Goal: Transaction & Acquisition: Purchase product/service

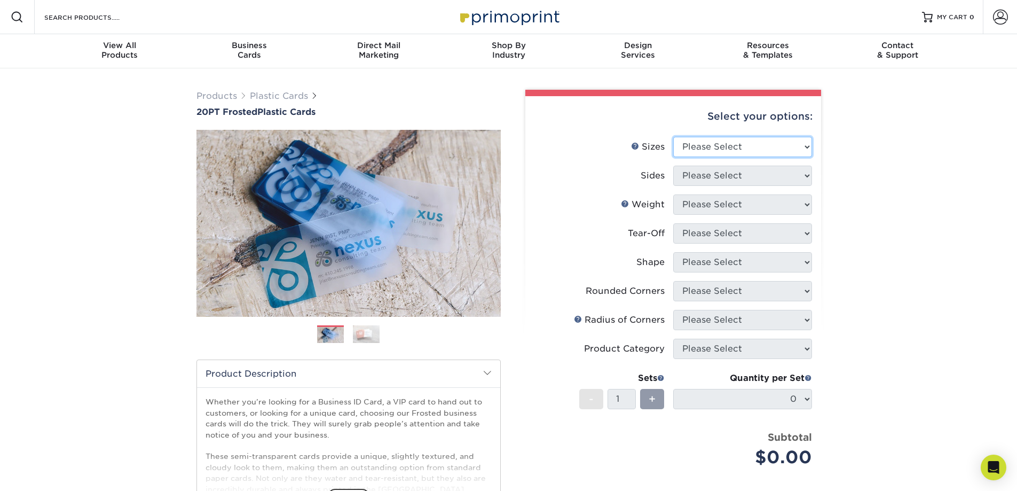
click at [771, 152] on select "Please Select 2" x 3.5" 2" x 8" 2.12" x 3.375" 2.5" x 2.5" 4.25" x 6"" at bounding box center [742, 147] width 139 height 20
select select "2.50x2.50"
click at [673, 137] on select "Please Select 2" x 3.5" 2" x 8" 2.12" x 3.375" 2.5" x 2.5" 4.25" x 6"" at bounding box center [742, 147] width 139 height 20
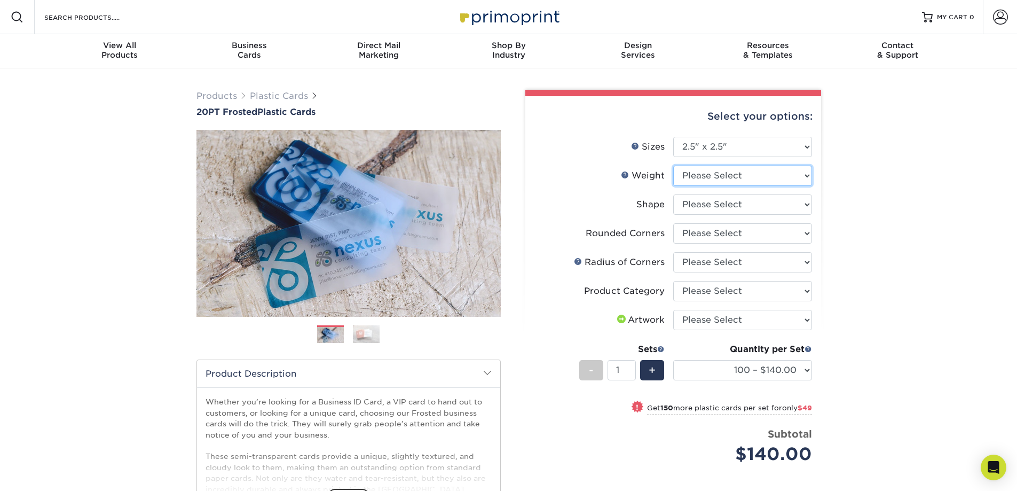
click at [767, 177] on select "Please Select 20PT Frosted Plastic" at bounding box center [742, 176] width 139 height 20
select select "20PT Frosted Plastic"
click at [673, 166] on select "Please Select 20PT Frosted Plastic" at bounding box center [742, 176] width 139 height 20
click at [758, 206] on select at bounding box center [742, 204] width 139 height 20
select select "3e7618de-abca-4bda-9f97-8b9129e913d8"
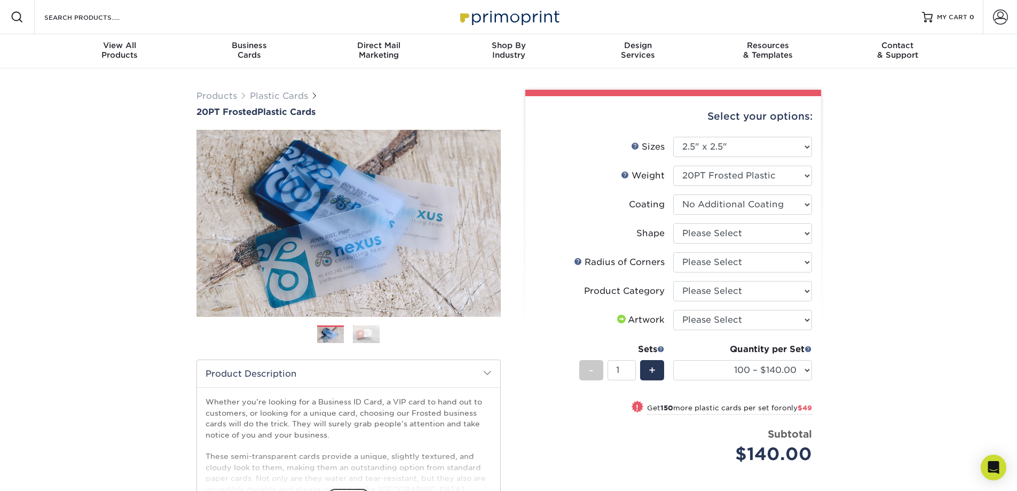
click at [673, 194] on select at bounding box center [742, 204] width 139 height 20
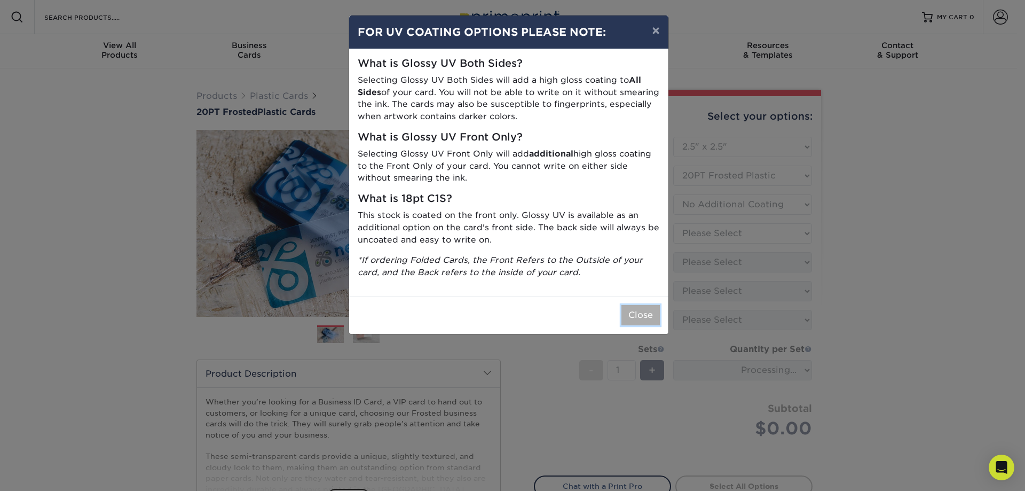
click at [635, 311] on button "Close" at bounding box center [641, 315] width 38 height 20
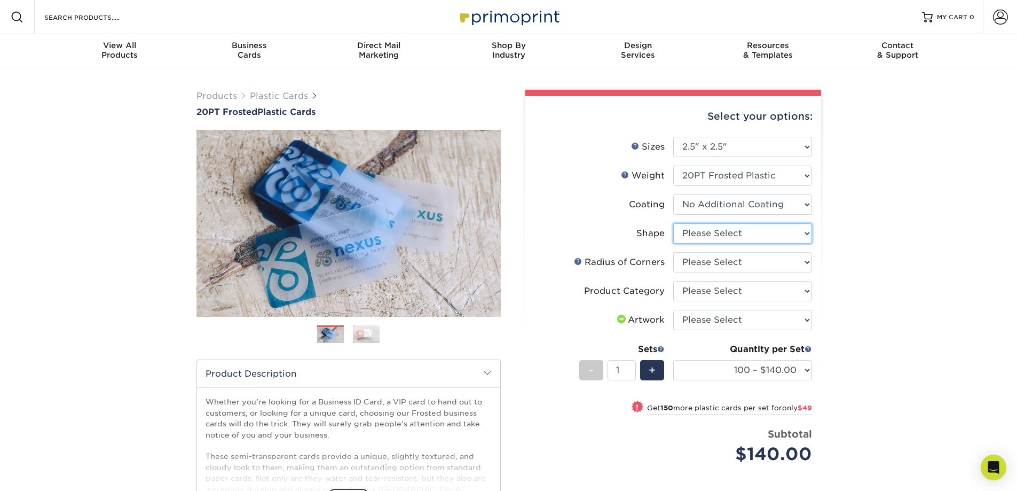
click at [751, 237] on select "Please Select Standard" at bounding box center [742, 233] width 139 height 20
select select "standard"
click at [673, 223] on select "Please Select Standard" at bounding box center [742, 233] width 139 height 20
click at [750, 263] on select "Please Select Rounded 1/8" Rounded 1/4"" at bounding box center [742, 262] width 139 height 20
select select "479fbfe7-6a0c-4895-8c9a-81739b7486c9"
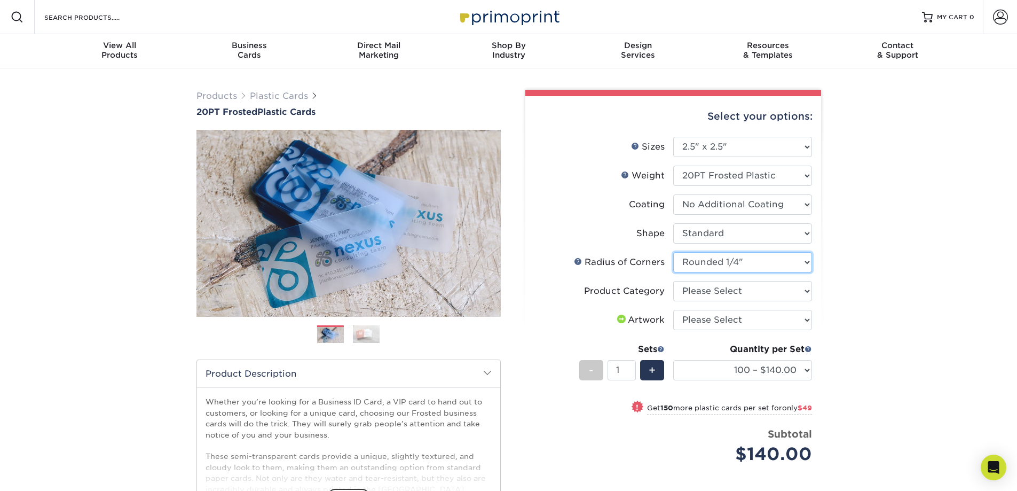
click at [673, 252] on select "Please Select Rounded 1/8" Rounded 1/4"" at bounding box center [742, 262] width 139 height 20
click at [742, 288] on select "Please Select Business Cards" at bounding box center [742, 291] width 139 height 20
select select "3b5148f1-0588-4f88-a218-97bcfdce65c1"
click at [673, 281] on select "Please Select Business Cards" at bounding box center [742, 291] width 139 height 20
click at [740, 318] on select "Please Select I will upload files I need a design - $100" at bounding box center [742, 320] width 139 height 20
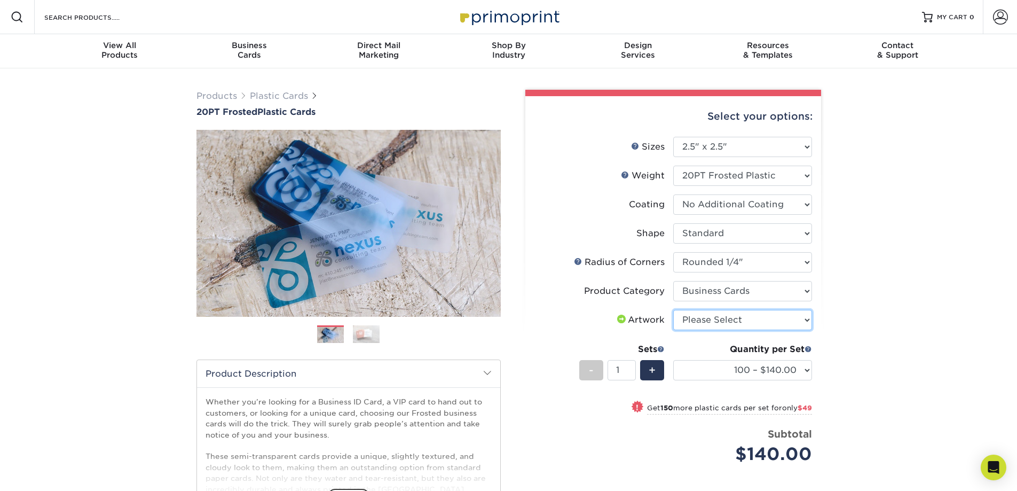
select select "upload"
click at [673, 310] on select "Please Select I will upload files I need a design - $100" at bounding box center [742, 320] width 139 height 20
click at [844, 327] on div "Products Plastic Cards 20PT Frosted Plastic Cards Previous Next and" at bounding box center [508, 353] width 1017 height 570
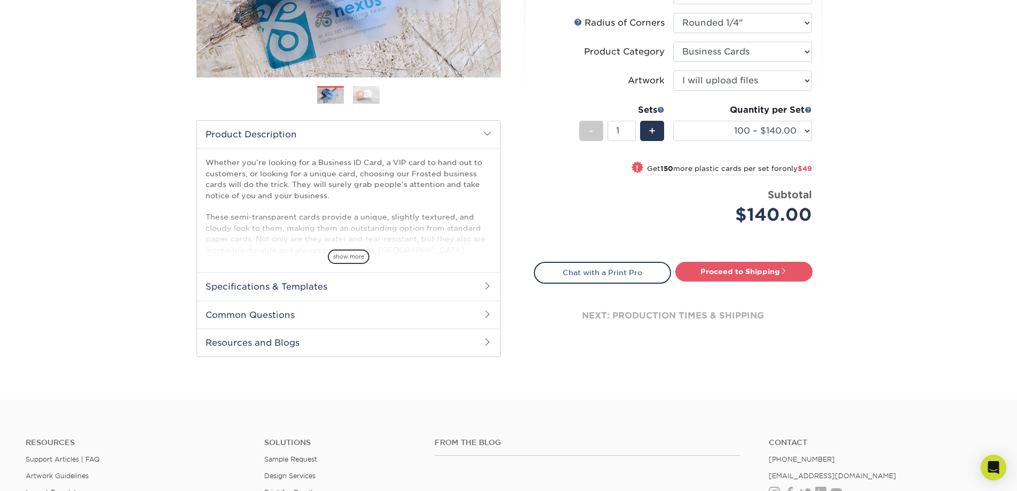
scroll to position [267, 0]
